Goal: Task Accomplishment & Management: Manage account settings

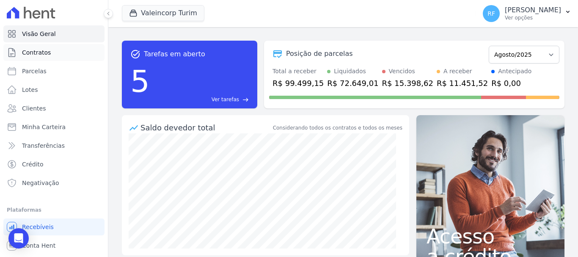
click at [59, 53] on link "Contratos" at bounding box center [53, 52] width 101 height 17
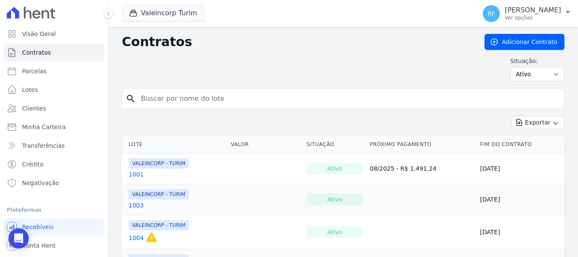
click at [237, 93] on input "search" at bounding box center [348, 98] width 425 height 17
type input "1206"
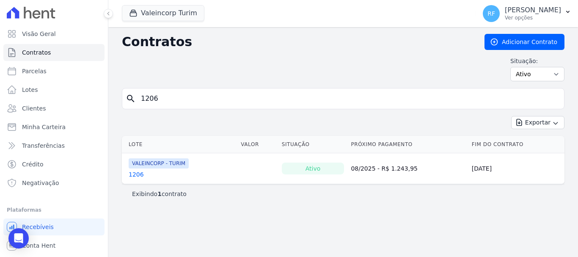
click at [137, 175] on link "1206" at bounding box center [136, 174] width 15 height 8
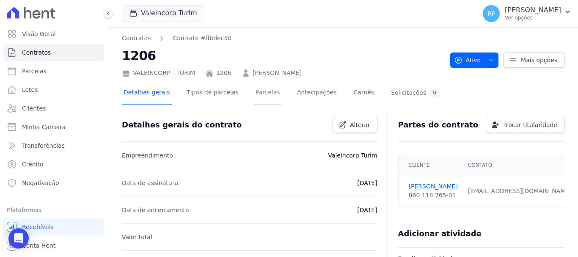
click at [257, 100] on link "Parcelas" at bounding box center [268, 93] width 28 height 22
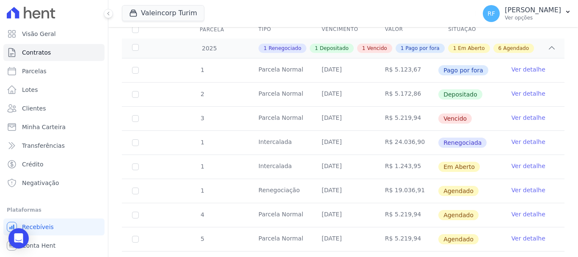
scroll to position [169, 0]
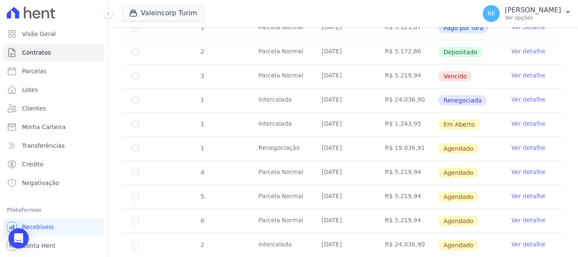
drag, startPoint x: 387, startPoint y: 143, endPoint x: 414, endPoint y: 148, distance: 26.7
click at [414, 148] on td "R$ 19.036,91" at bounding box center [406, 149] width 63 height 24
click at [244, 91] on tr "1 Intercalada 25/08/2025 R$ 24.036,90 Renegociada Ver detalhe" at bounding box center [343, 100] width 442 height 24
click at [528, 143] on link "Ver detalhe" at bounding box center [528, 147] width 34 height 8
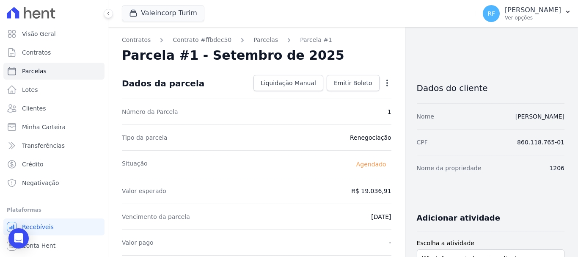
click at [383, 85] on icon "button" at bounding box center [387, 83] width 8 height 8
click at [342, 99] on link "Alterar" at bounding box center [350, 94] width 74 height 15
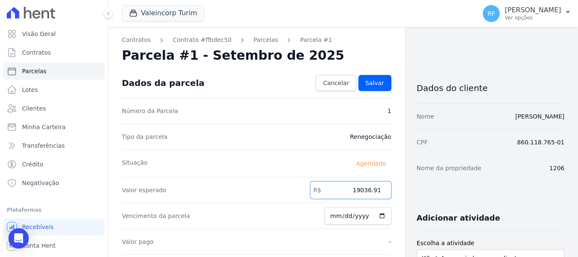
click at [365, 189] on input "19036.91" at bounding box center [350, 190] width 81 height 18
drag, startPoint x: 363, startPoint y: 190, endPoint x: 369, endPoint y: 190, distance: 5.5
click at [369, 190] on input "19036.91" at bounding box center [350, 190] width 81 height 18
click at [375, 188] on input "19055.91" at bounding box center [350, 190] width 81 height 18
type input "19055.68"
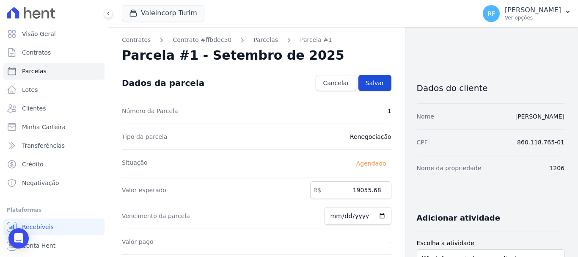
click at [376, 88] on link "Salvar" at bounding box center [374, 83] width 33 height 16
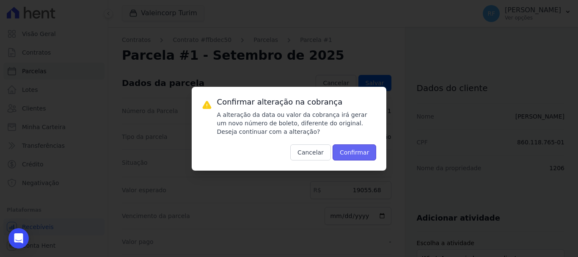
click at [372, 145] on button "Confirmar" at bounding box center [354, 152] width 44 height 16
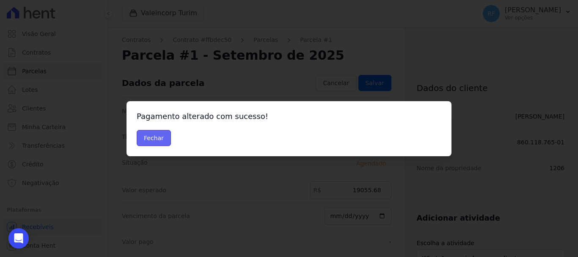
click at [156, 137] on button "Fechar" at bounding box center [154, 138] width 34 height 16
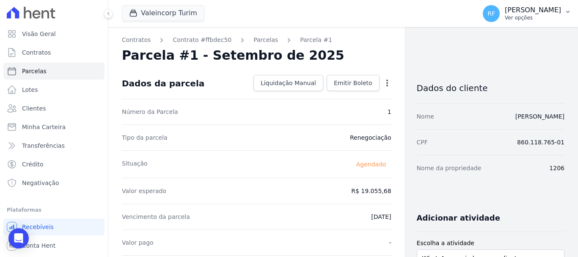
click at [538, 9] on p "[PERSON_NAME]" at bounding box center [533, 10] width 56 height 8
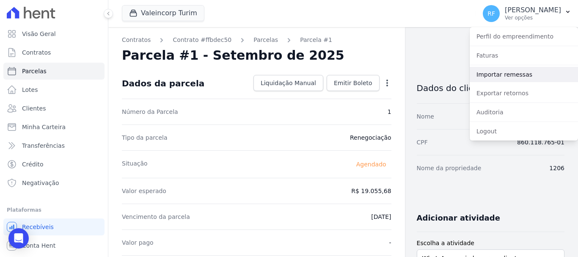
click at [510, 74] on link "Importar remessas" at bounding box center [523, 74] width 108 height 15
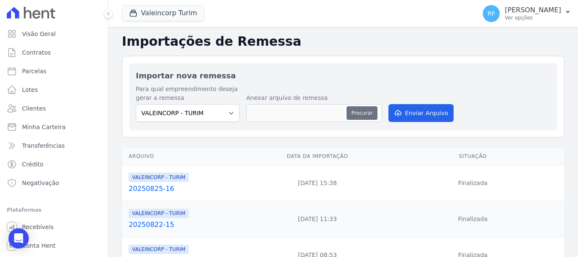
click at [359, 115] on button "Procurar" at bounding box center [361, 113] width 30 height 14
type input "20250826-17"
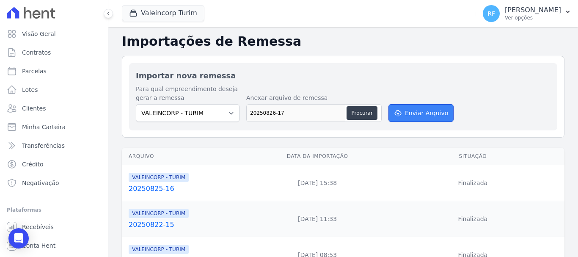
click at [427, 105] on button "Enviar Arquivo" at bounding box center [420, 113] width 65 height 18
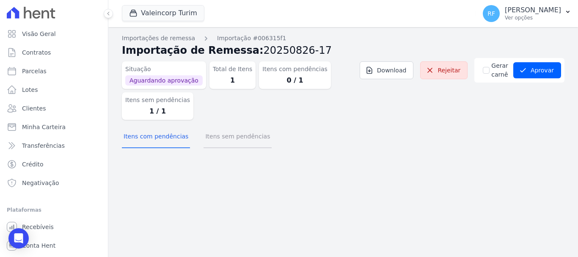
click at [222, 143] on button "Itens sem pendências" at bounding box center [237, 137] width 68 height 22
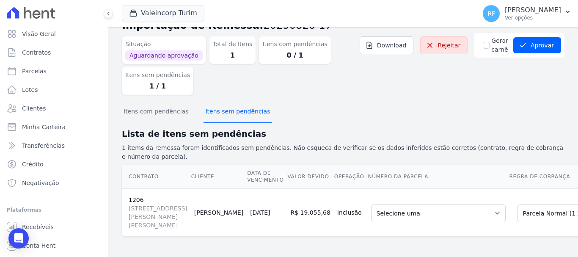
scroll to position [6, 0]
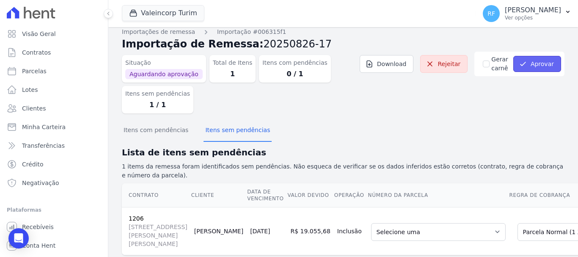
click at [539, 60] on button "Aprovar" at bounding box center [537, 64] width 48 height 16
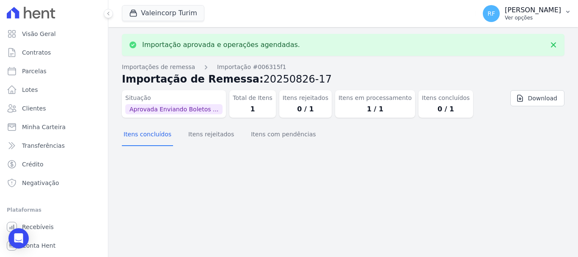
click at [541, 11] on p "[PERSON_NAME]" at bounding box center [533, 10] width 56 height 8
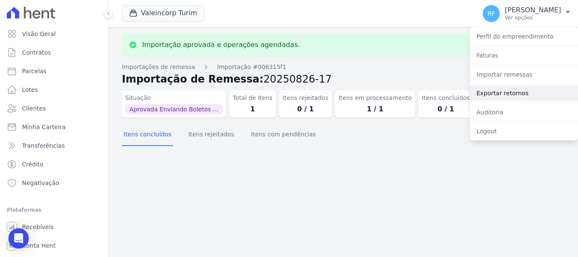
click at [515, 90] on link "Exportar retornos" at bounding box center [523, 92] width 108 height 15
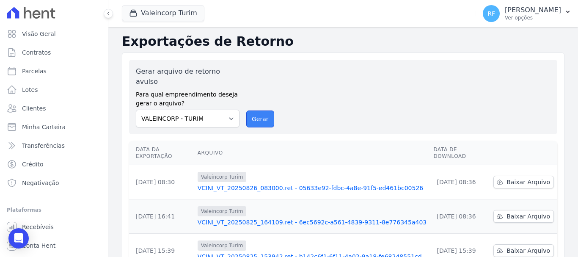
click at [252, 113] on button "Gerar" at bounding box center [260, 118] width 28 height 17
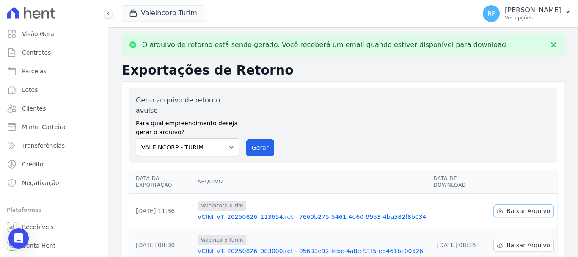
click at [534, 204] on link "Baixar Arquivo" at bounding box center [523, 210] width 60 height 13
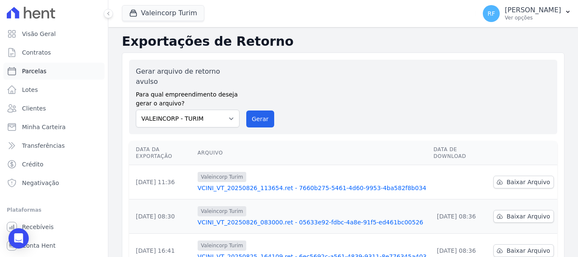
click at [36, 75] on link "Parcelas" at bounding box center [53, 71] width 101 height 17
select select
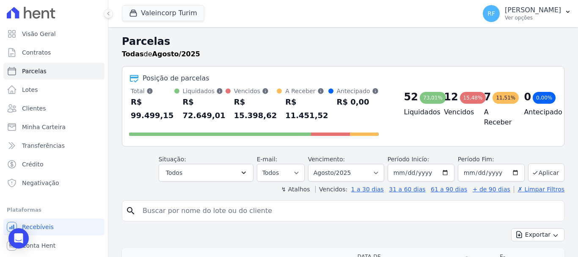
click at [181, 202] on input "search" at bounding box center [348, 210] width 423 height 17
type input "1206"
select select
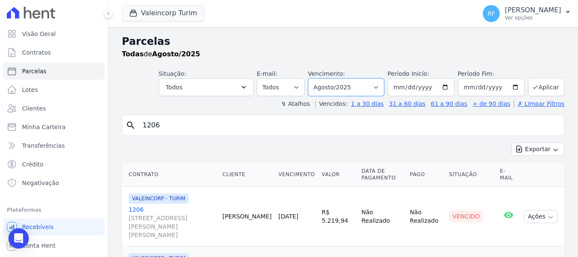
click at [375, 83] on select "Filtrar por período ──────── Todos os meses Julho/2024 Agosto/2024 Setembro/202…" at bounding box center [346, 87] width 76 height 18
select select "09/2026"
click at [313, 78] on select "Filtrar por período ──────── Todos os meses Julho/2024 Agosto/2024 Setembro/202…" at bounding box center [346, 87] width 76 height 18
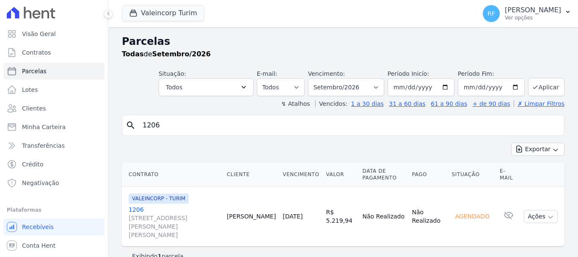
select select
click at [364, 87] on select "Filtrar por período ──────── Todos os meses Julho/2024 Agosto/2024 Setembro/202…" at bounding box center [346, 87] width 76 height 18
select select "09/2025"
click at [313, 78] on select "Filtrar por período ──────── Todos os meses Julho/2024 Agosto/2024 Setembro/202…" at bounding box center [346, 87] width 76 height 18
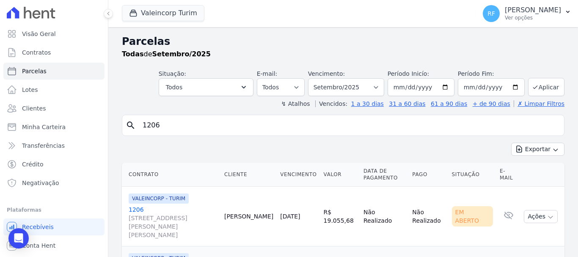
select select
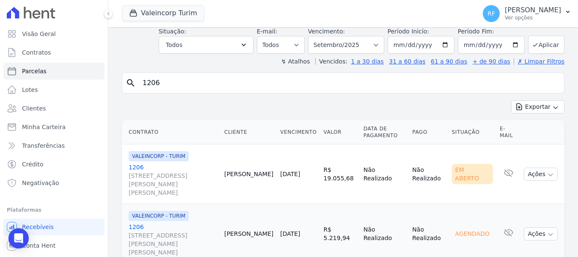
scroll to position [58, 0]
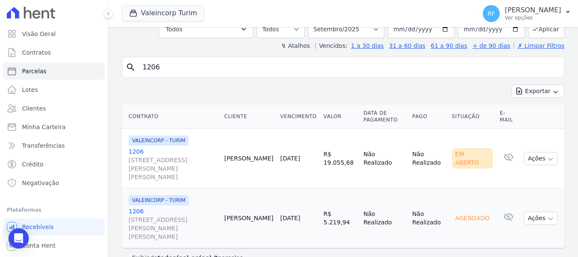
click at [134, 151] on link "1206 [STREET_ADDRESS][PERSON_NAME][PERSON_NAME]" at bounding box center [173, 164] width 89 height 34
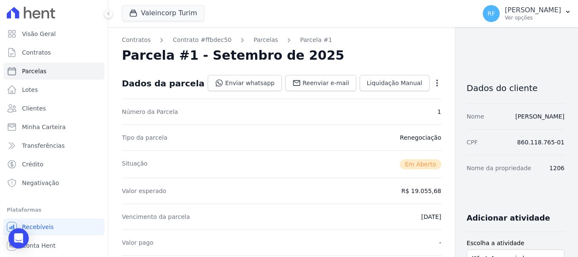
select select
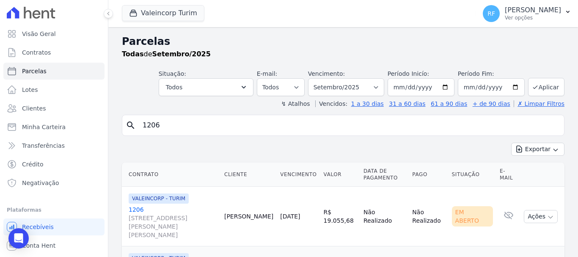
scroll to position [42, 0]
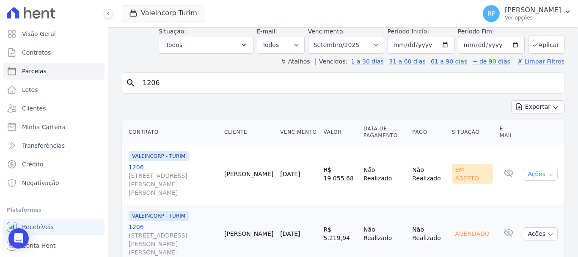
click at [536, 167] on button "Ações" at bounding box center [541, 173] width 34 height 13
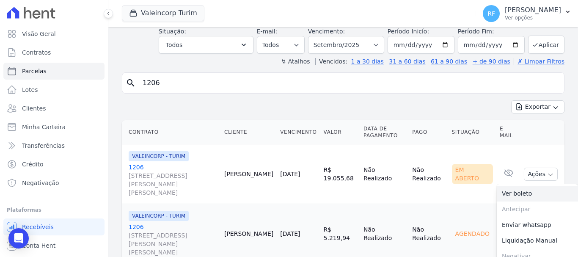
click at [540, 189] on link "Ver boleto" at bounding box center [537, 194] width 81 height 16
